Goal: Information Seeking & Learning: Learn about a topic

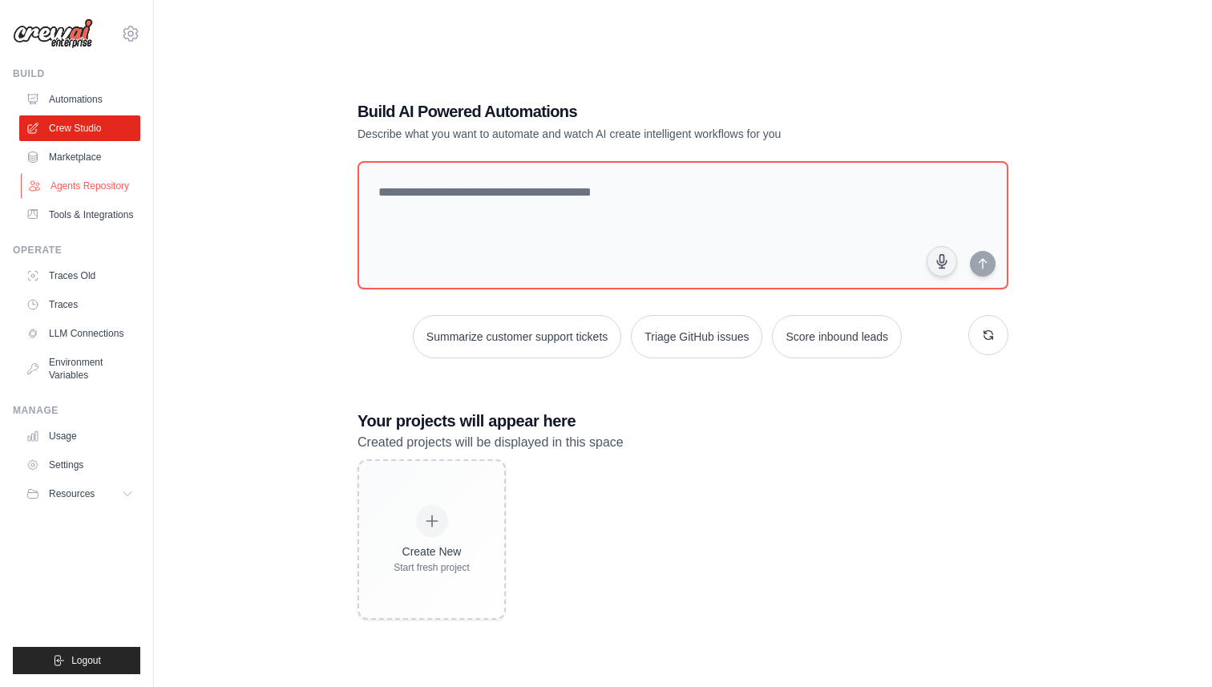
click at [100, 184] on link "Agents Repository" at bounding box center [81, 186] width 121 height 26
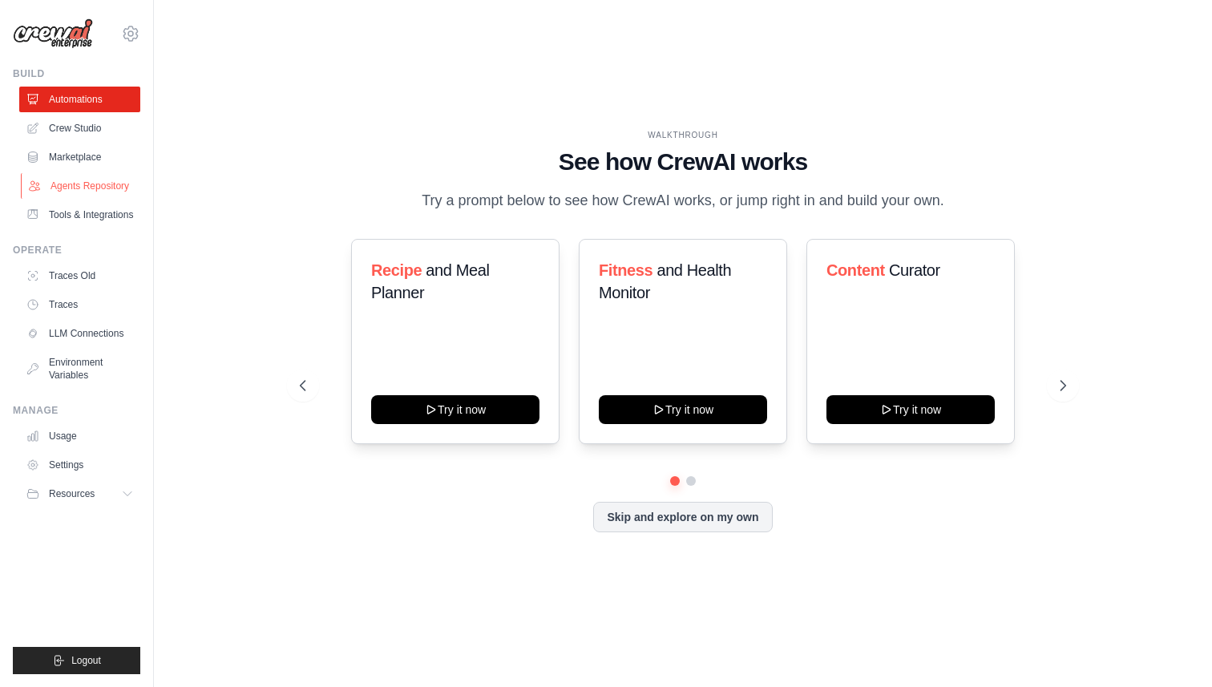
click at [75, 184] on link "Agents Repository" at bounding box center [81, 186] width 121 height 26
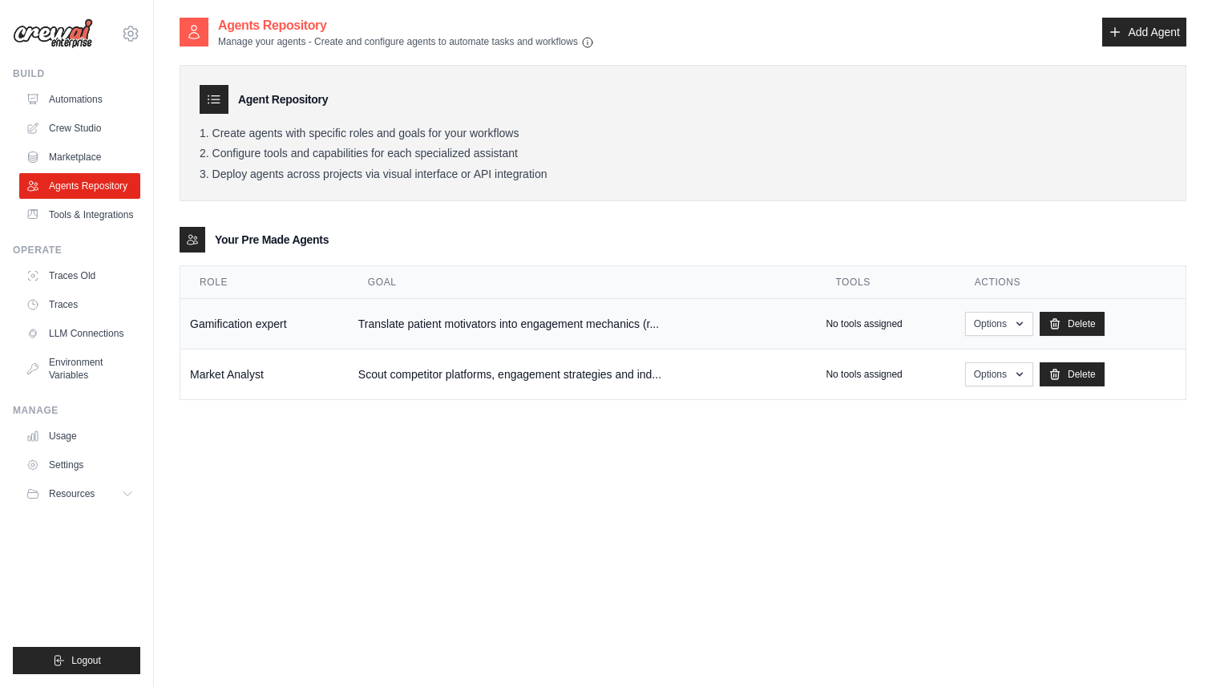
click at [542, 330] on td "Translate patient motivators into engagement mechanics (r..." at bounding box center [583, 324] width 468 height 50
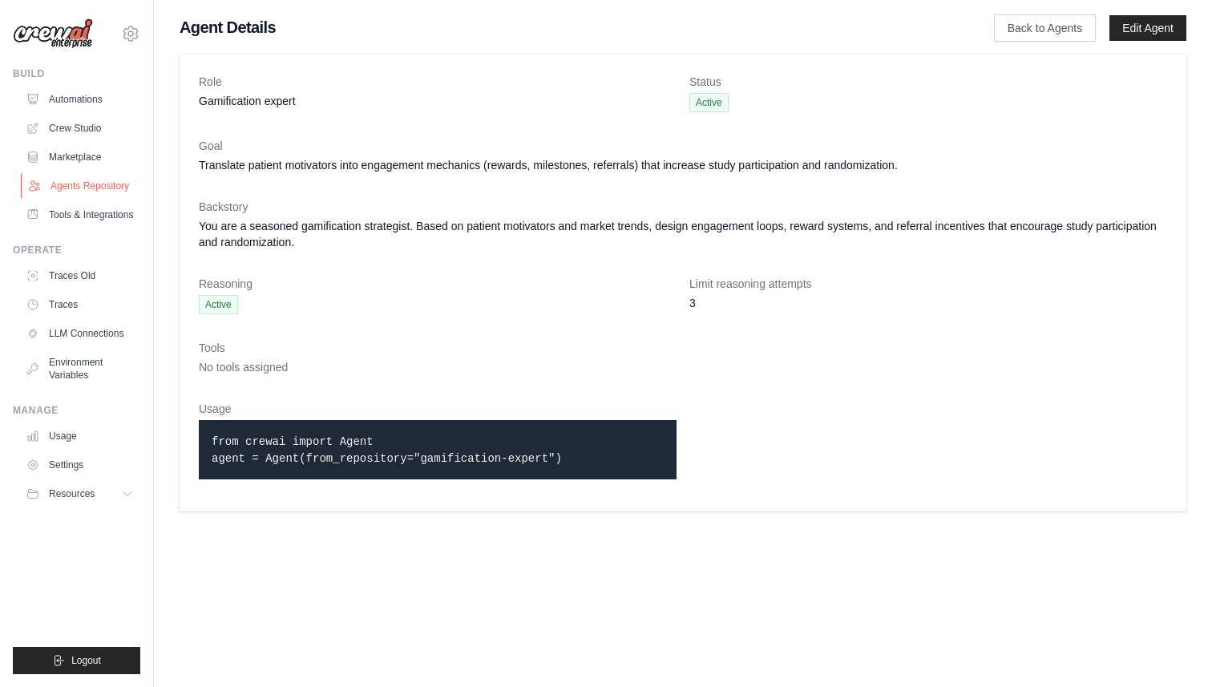
click at [93, 188] on link "Agents Repository" at bounding box center [81, 186] width 121 height 26
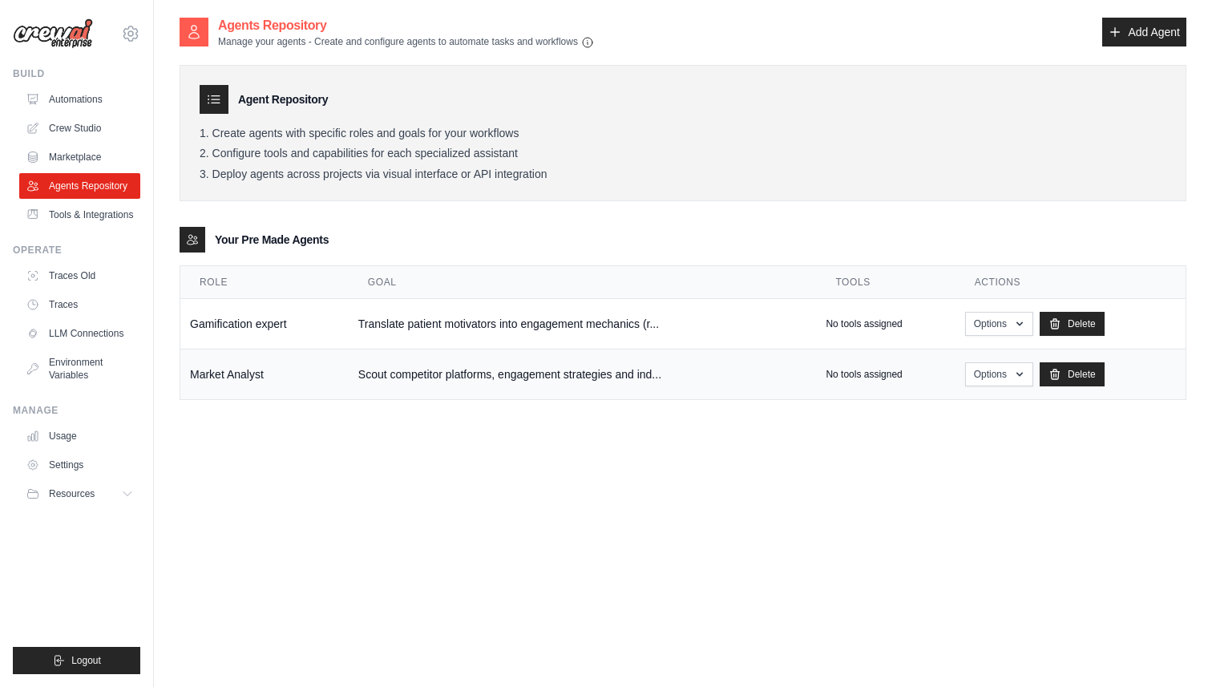
click at [446, 367] on td "Scout competitor platforms, engagement strategies and ind..." at bounding box center [583, 374] width 468 height 50
